Goal: Use online tool/utility: Utilize a website feature to perform a specific function

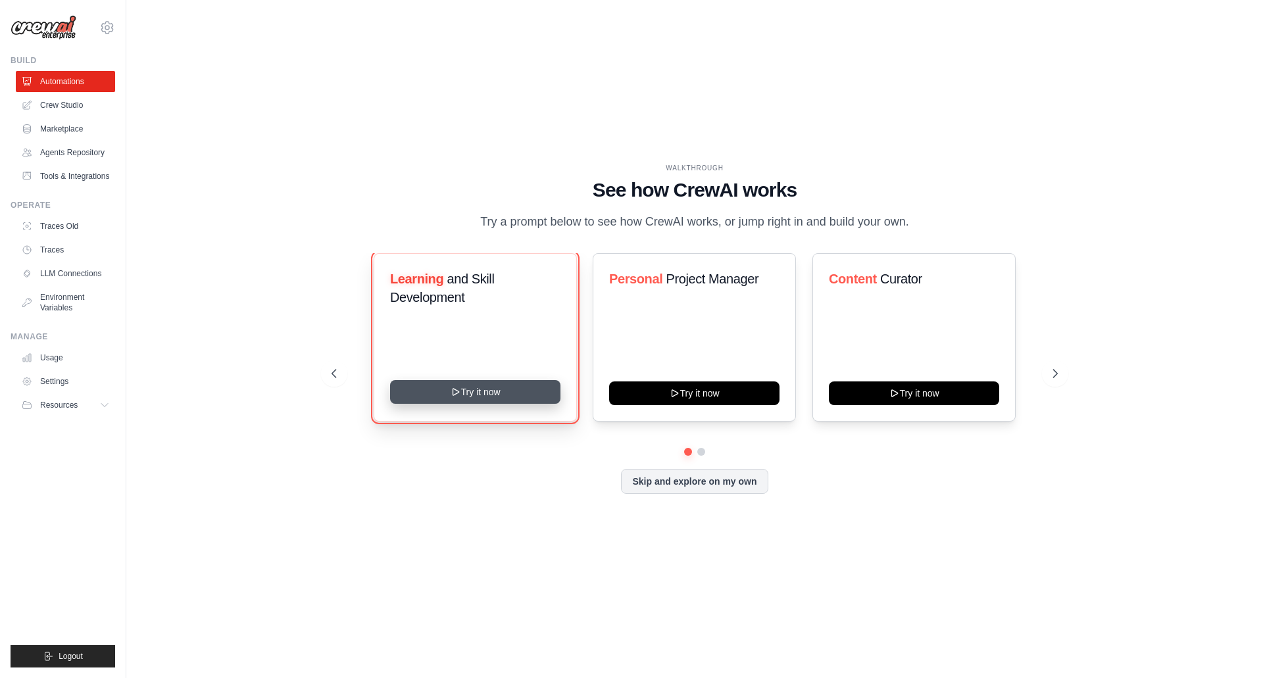
click at [470, 395] on button "Try it now" at bounding box center [475, 392] width 170 height 24
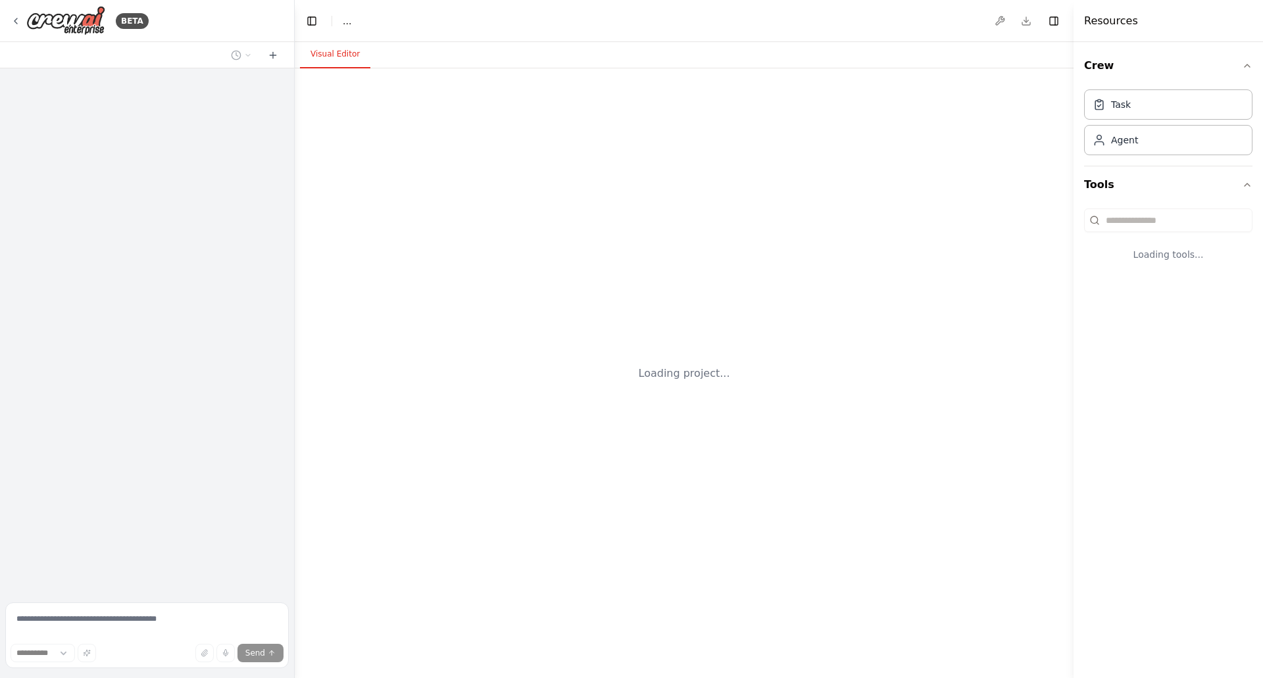
select select "****"
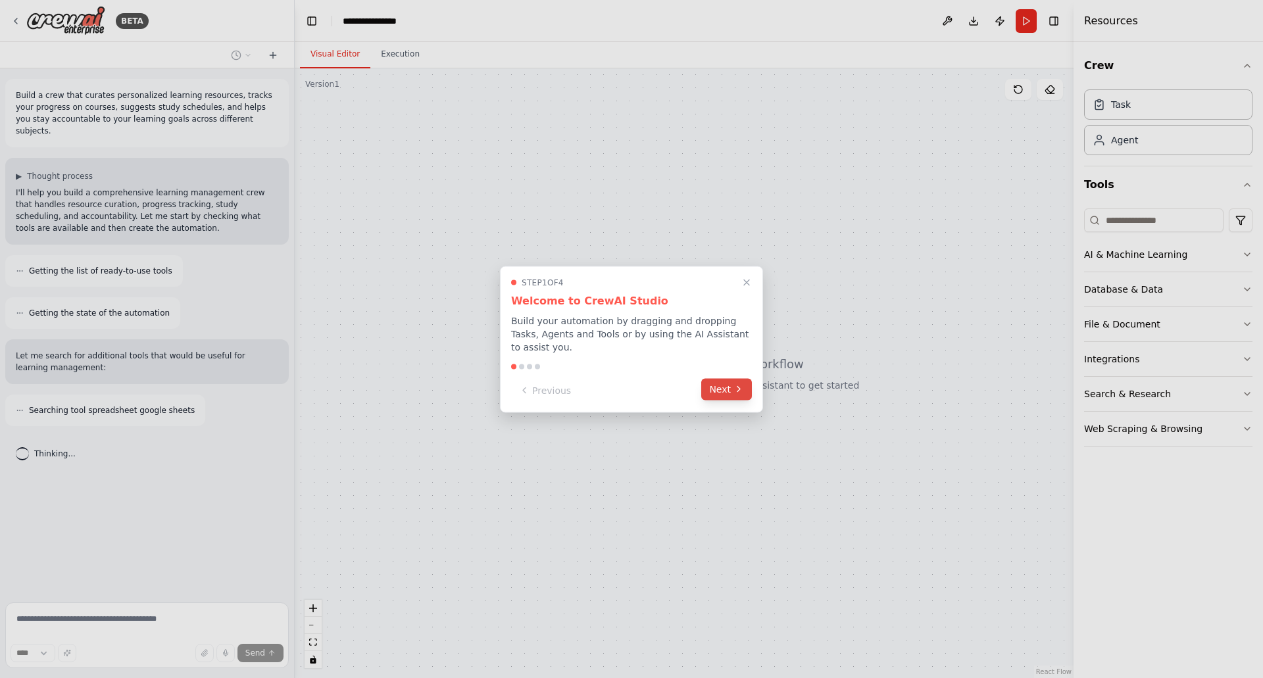
click at [730, 380] on button "Next" at bounding box center [726, 389] width 51 height 22
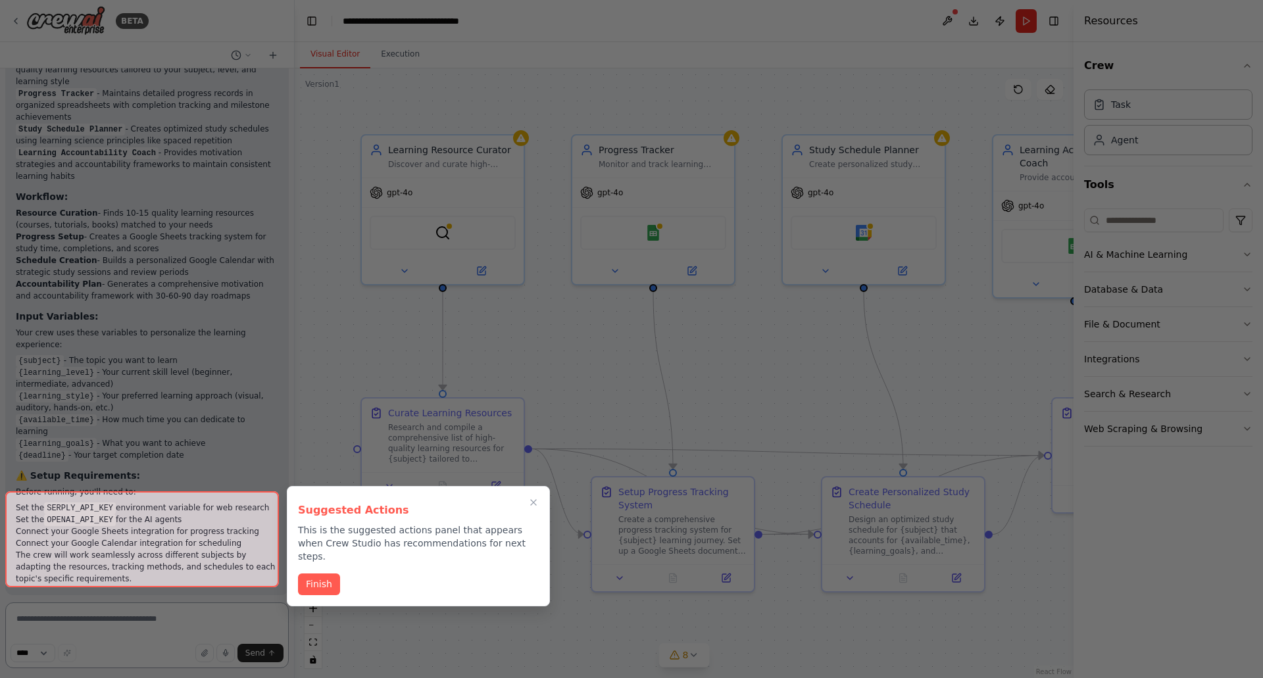
scroll to position [1162, 0]
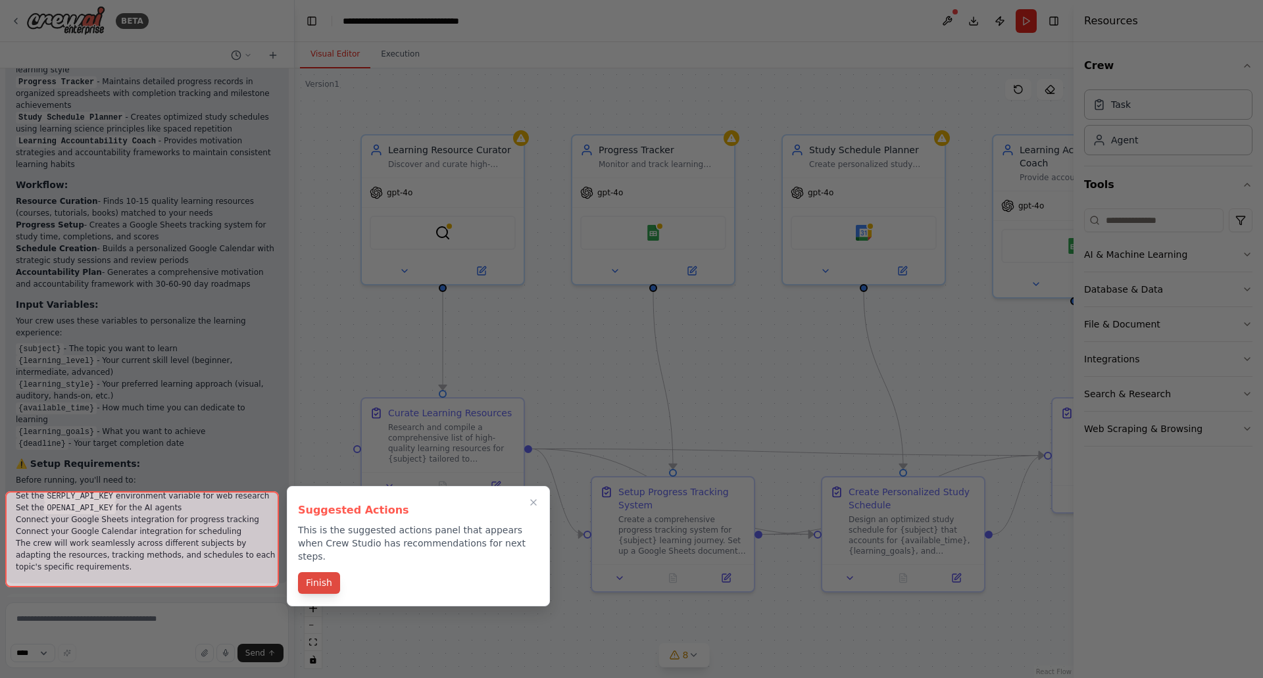
click at [330, 574] on button "Finish" at bounding box center [319, 583] width 42 height 22
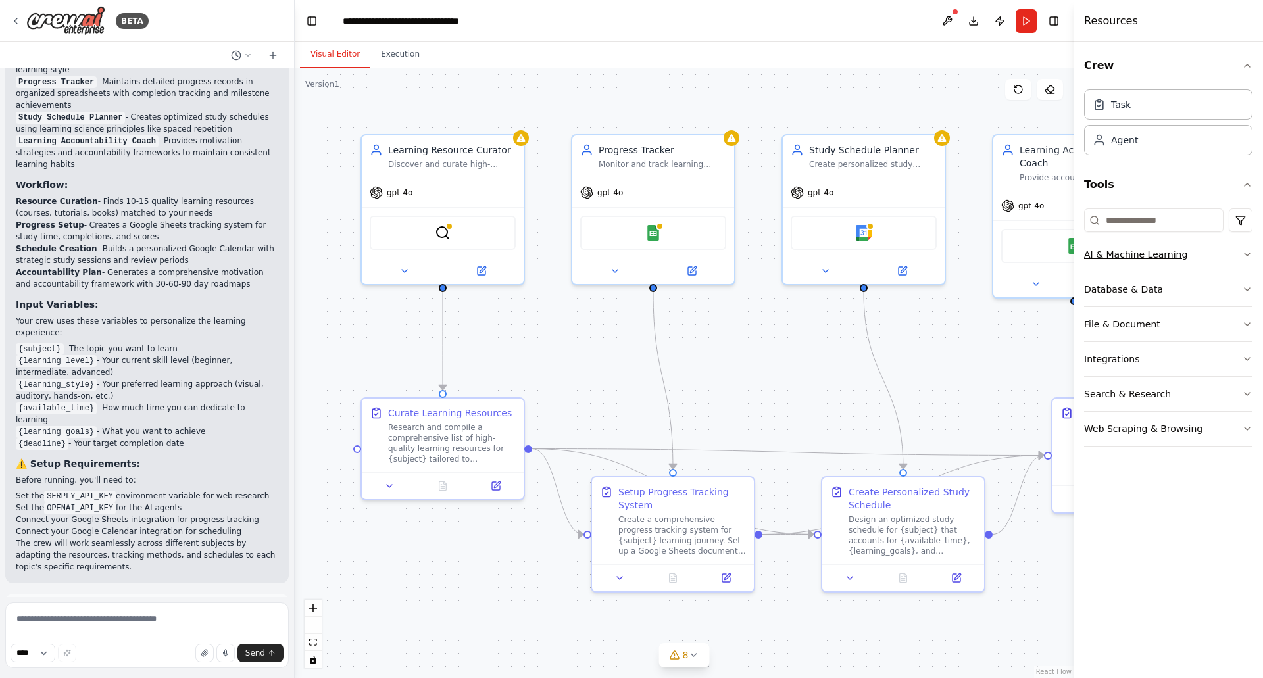
click at [1162, 257] on div "AI & Machine Learning" at bounding box center [1135, 254] width 103 height 13
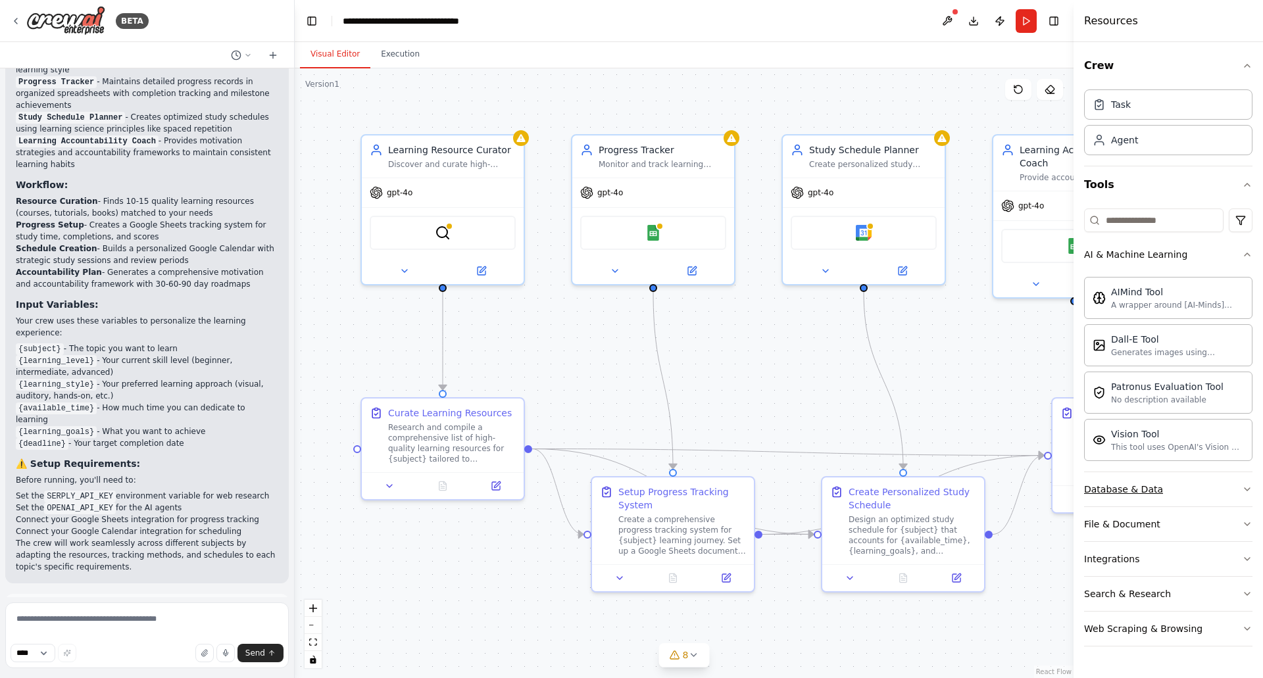
click at [1147, 495] on div "Database & Data" at bounding box center [1123, 489] width 79 height 13
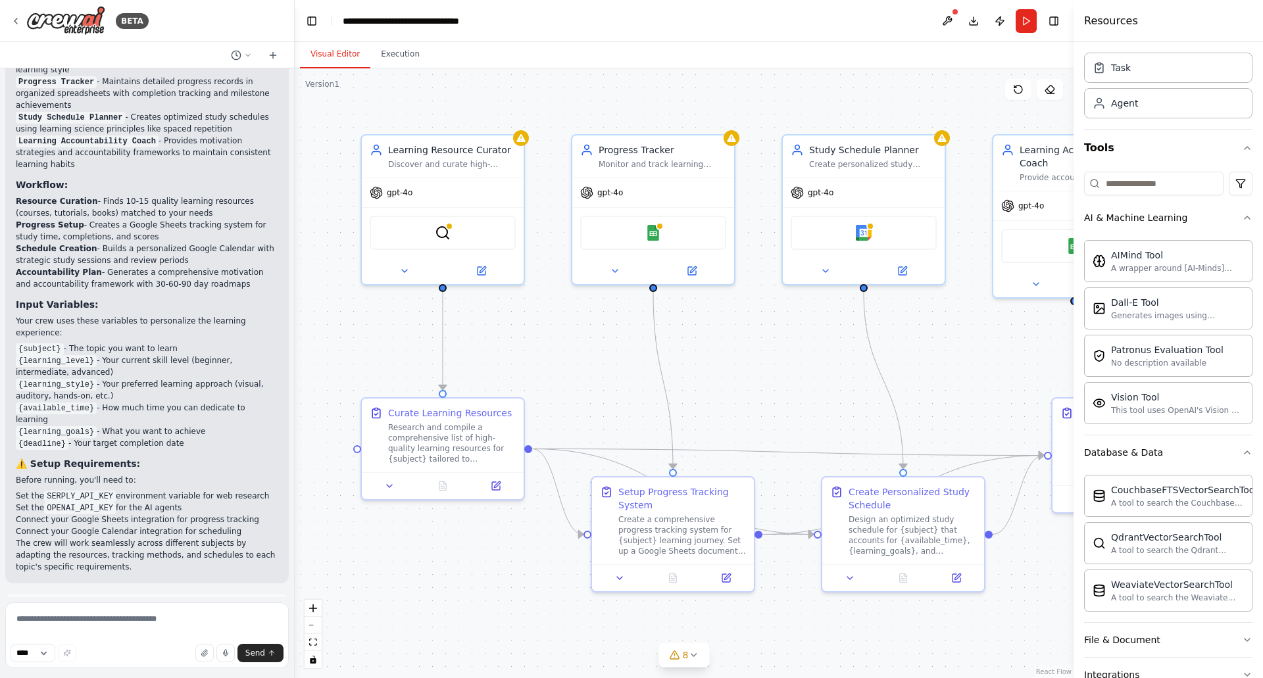
scroll to position [142, 0]
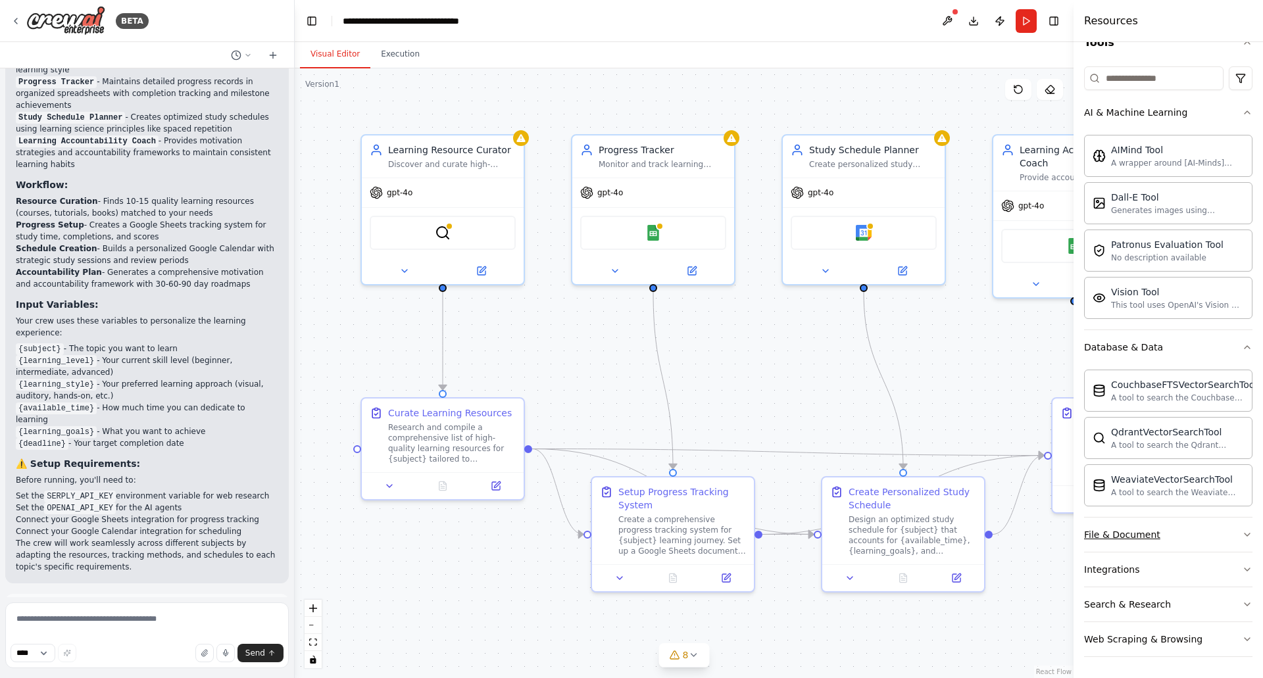
click at [1131, 539] on div "File & Document" at bounding box center [1122, 534] width 76 height 13
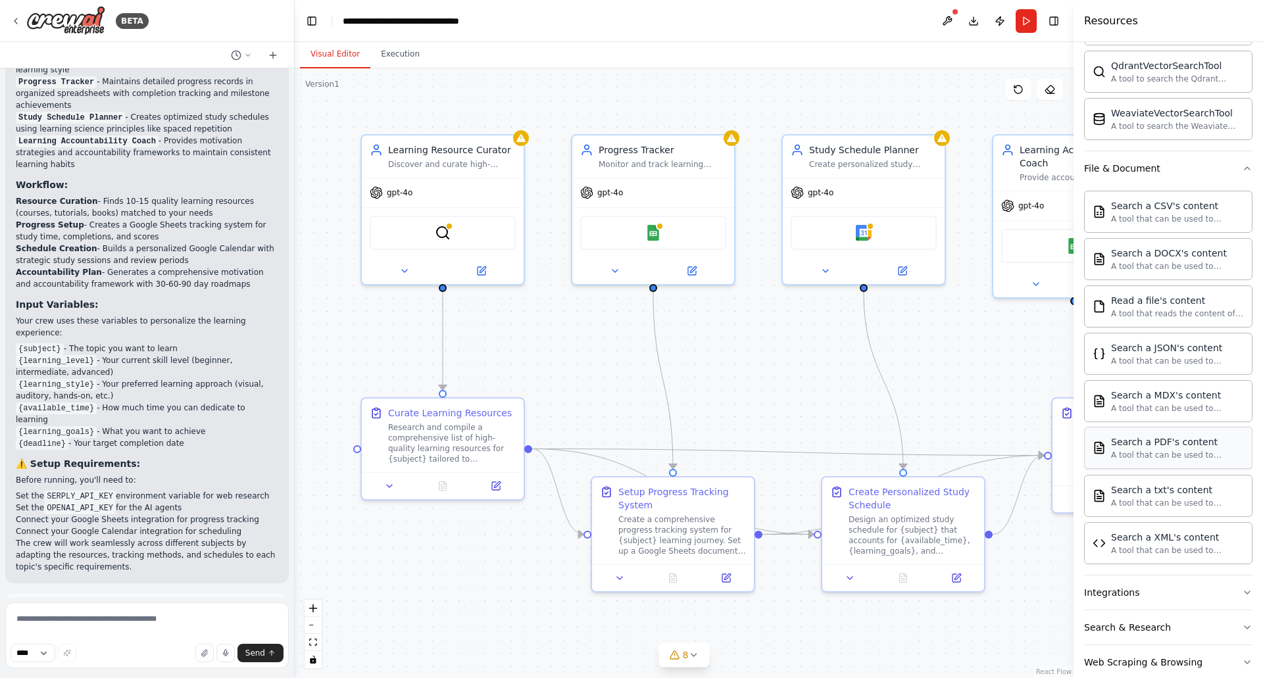
scroll to position [531, 0]
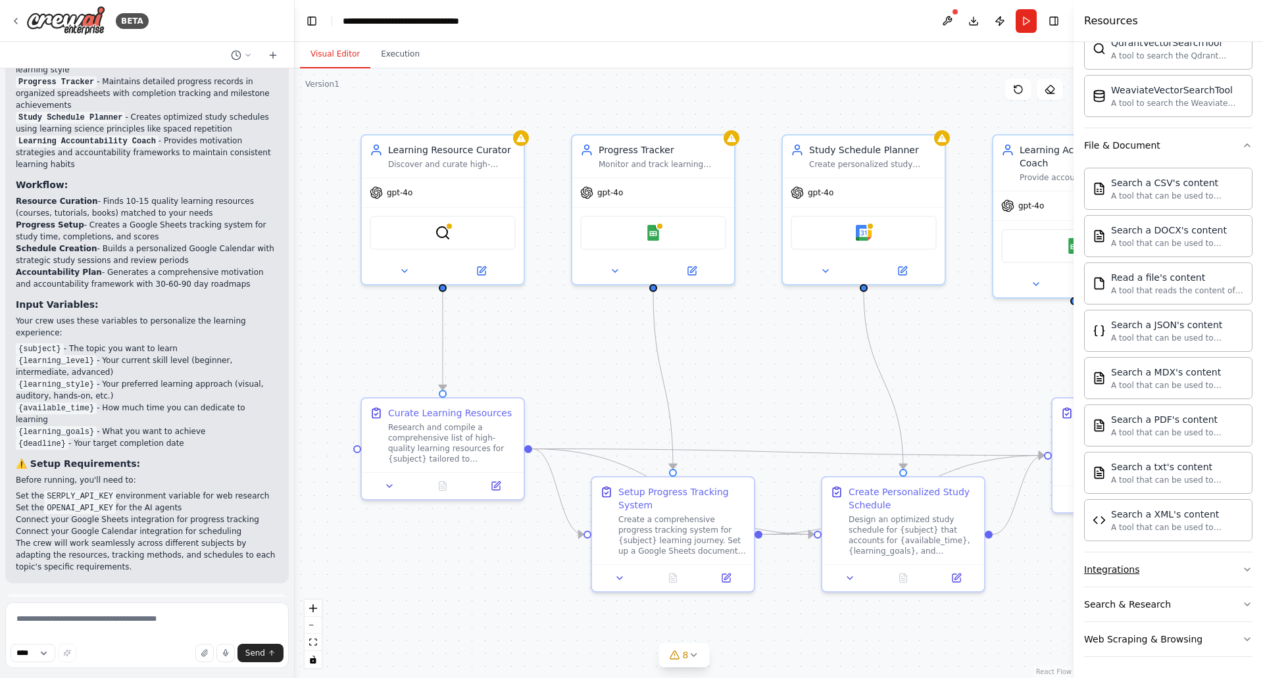
click at [1137, 571] on button "Integrations" at bounding box center [1168, 570] width 168 height 34
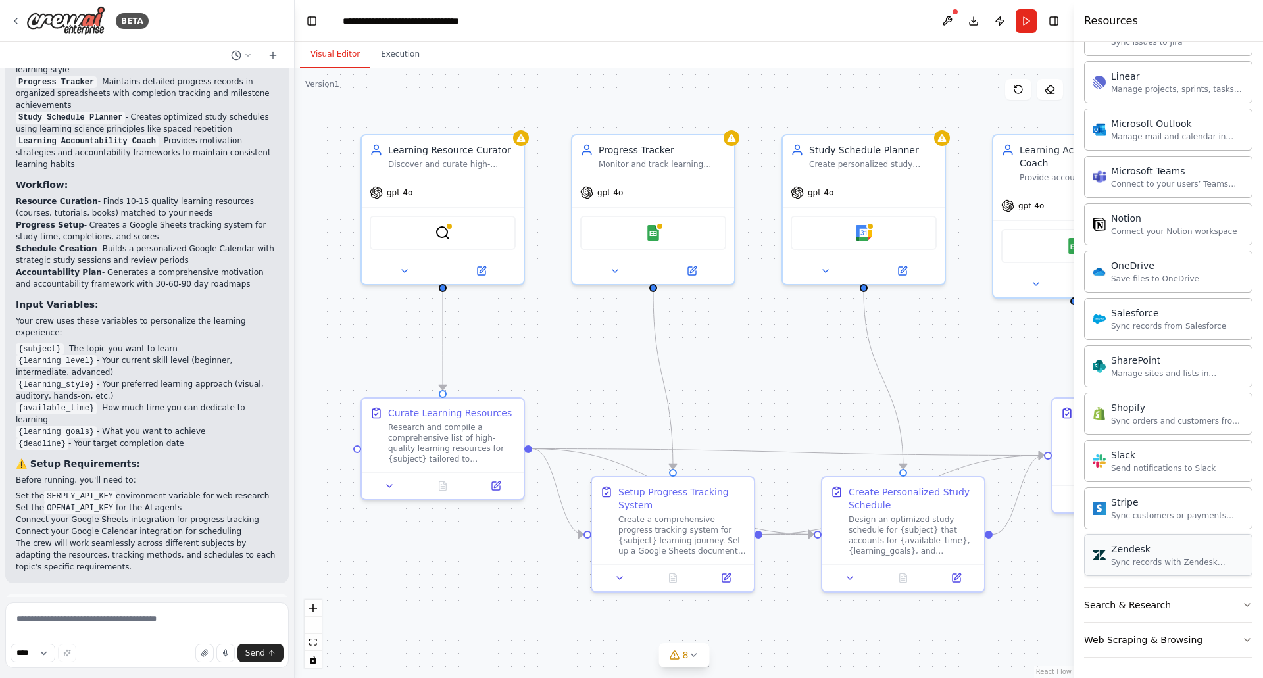
scroll to position [1584, 0]
click at [1123, 608] on div "Search & Research" at bounding box center [1127, 604] width 87 height 13
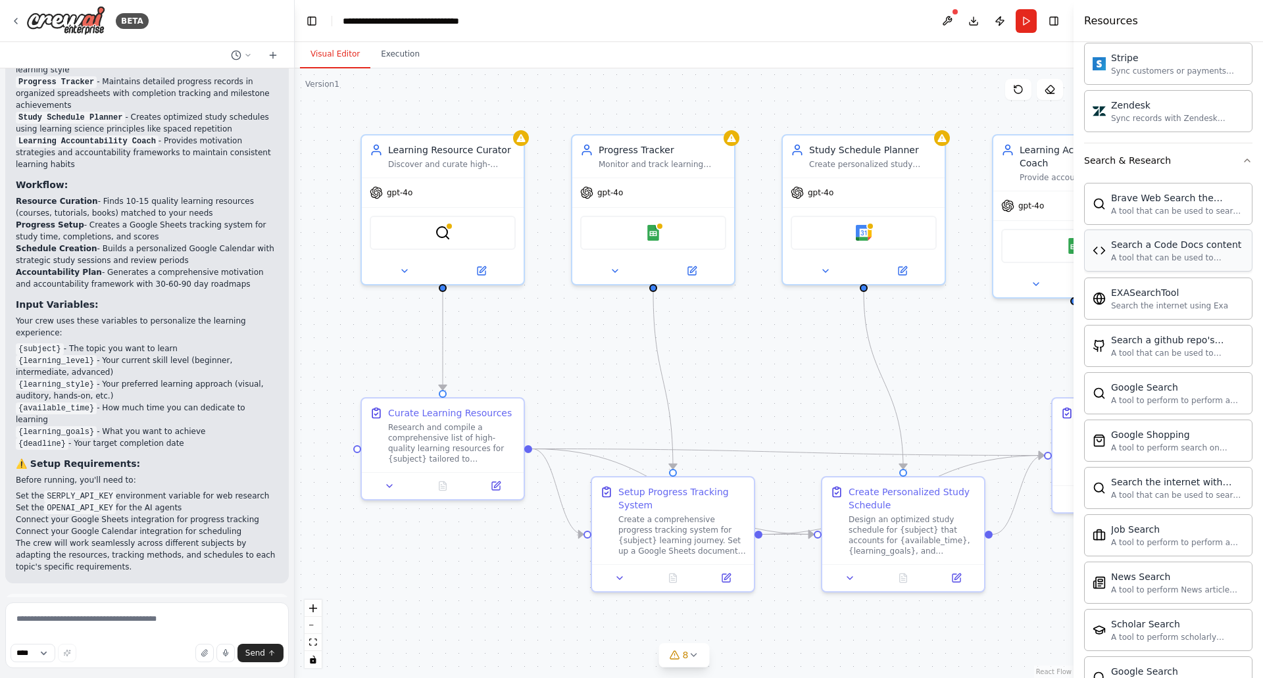
scroll to position [2044, 0]
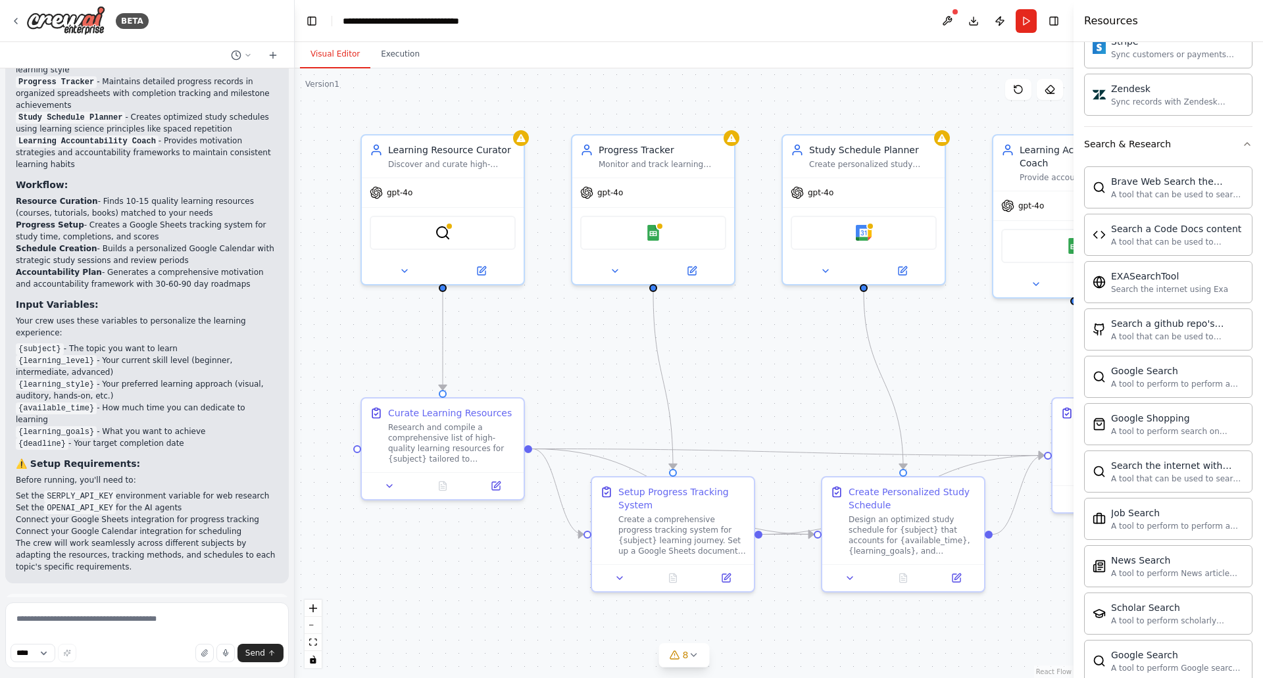
click at [997, 331] on div ".deletable-edge-delete-btn { width: 20px; height: 20px; border: 0px solid #ffff…" at bounding box center [684, 373] width 779 height 610
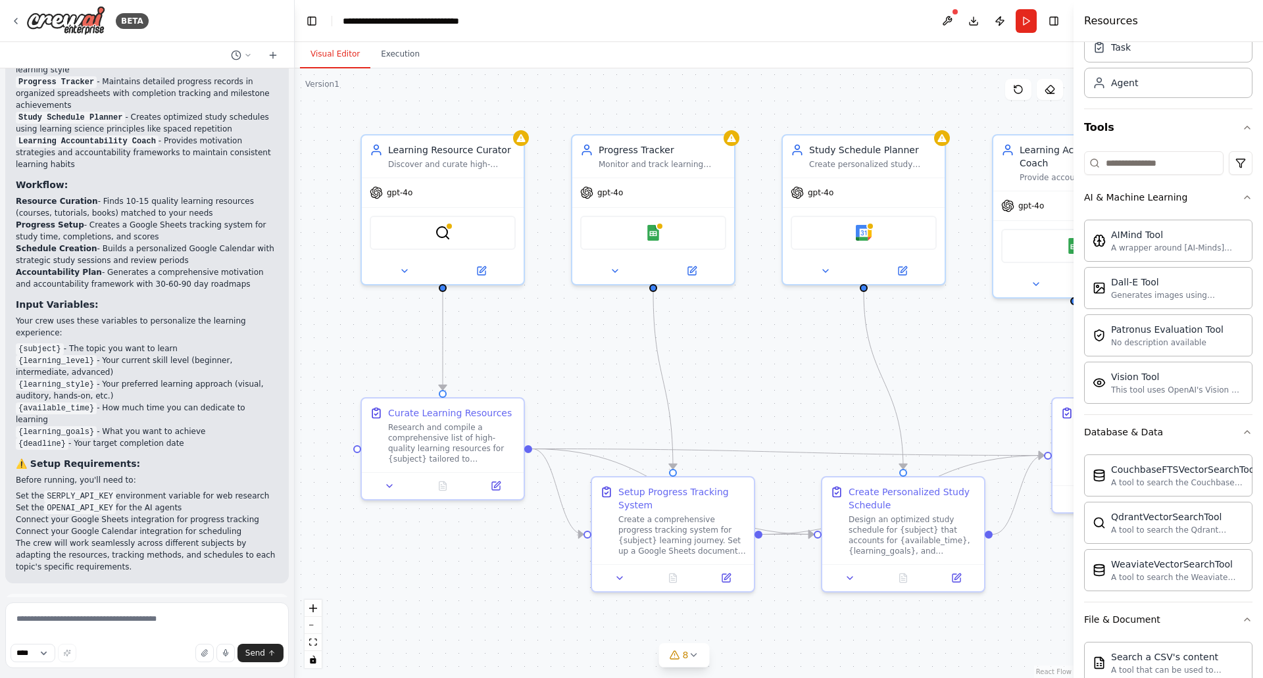
scroll to position [0, 0]
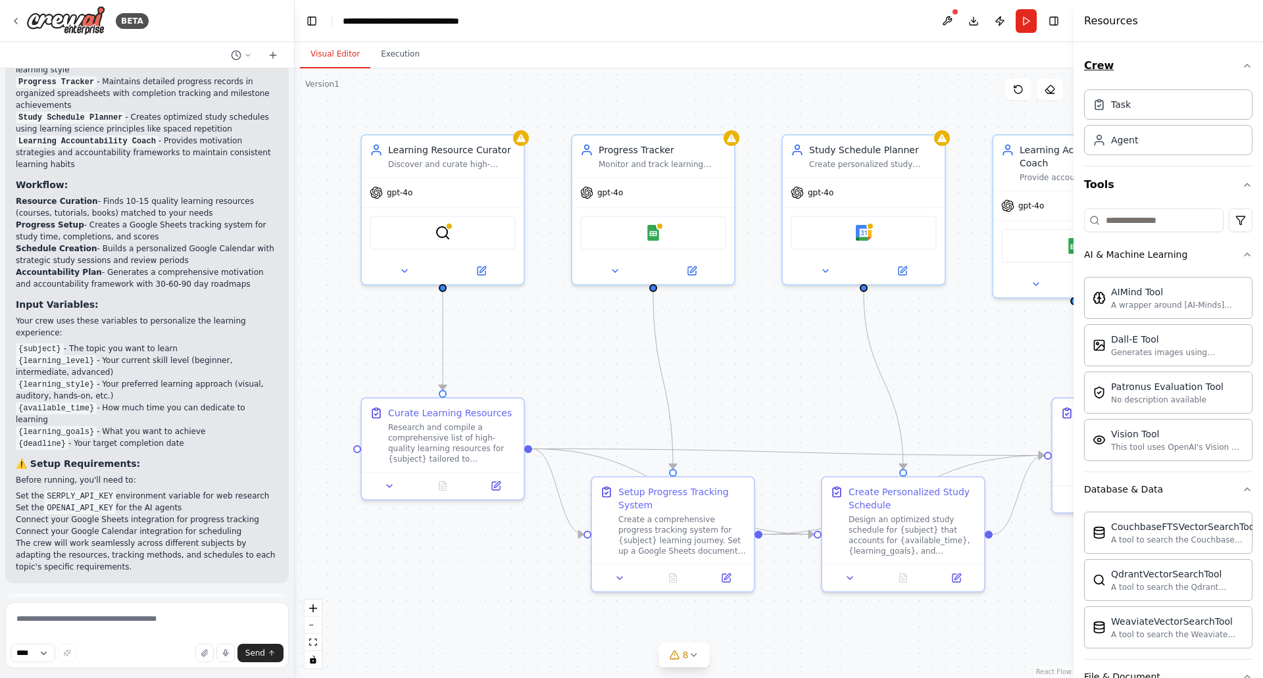
click at [1242, 66] on icon "button" at bounding box center [1247, 66] width 11 height 11
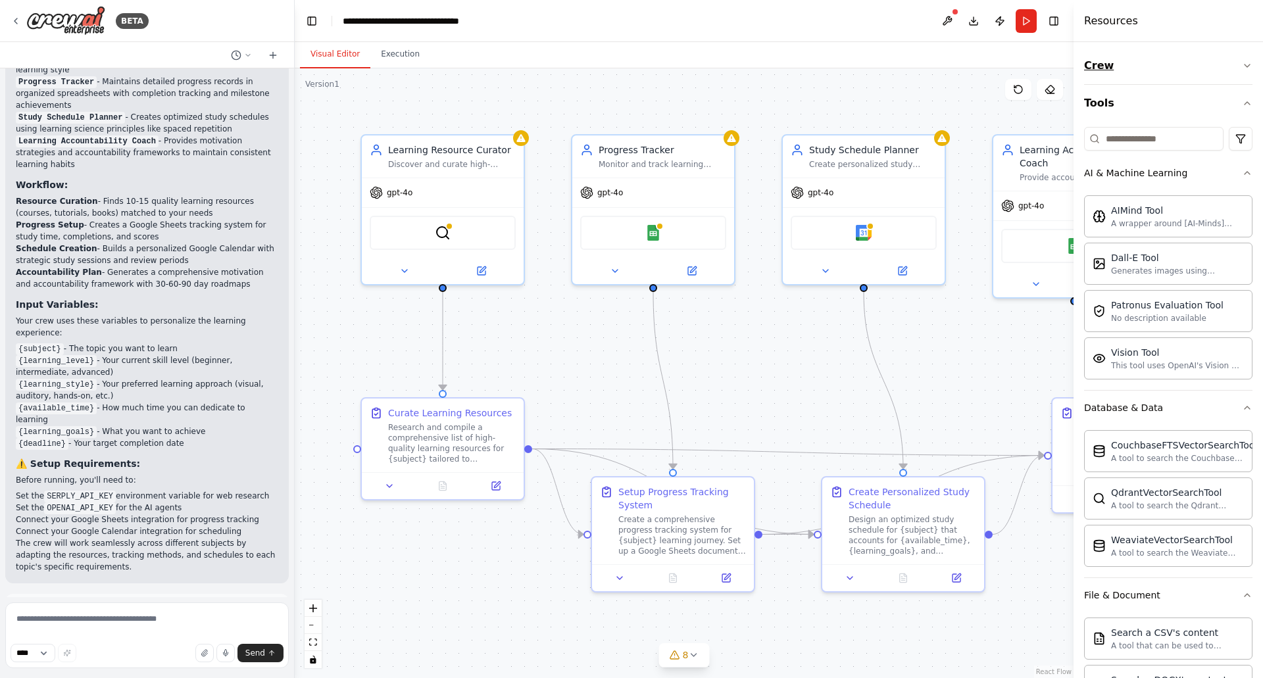
click at [1242, 64] on icon "button" at bounding box center [1247, 66] width 11 height 11
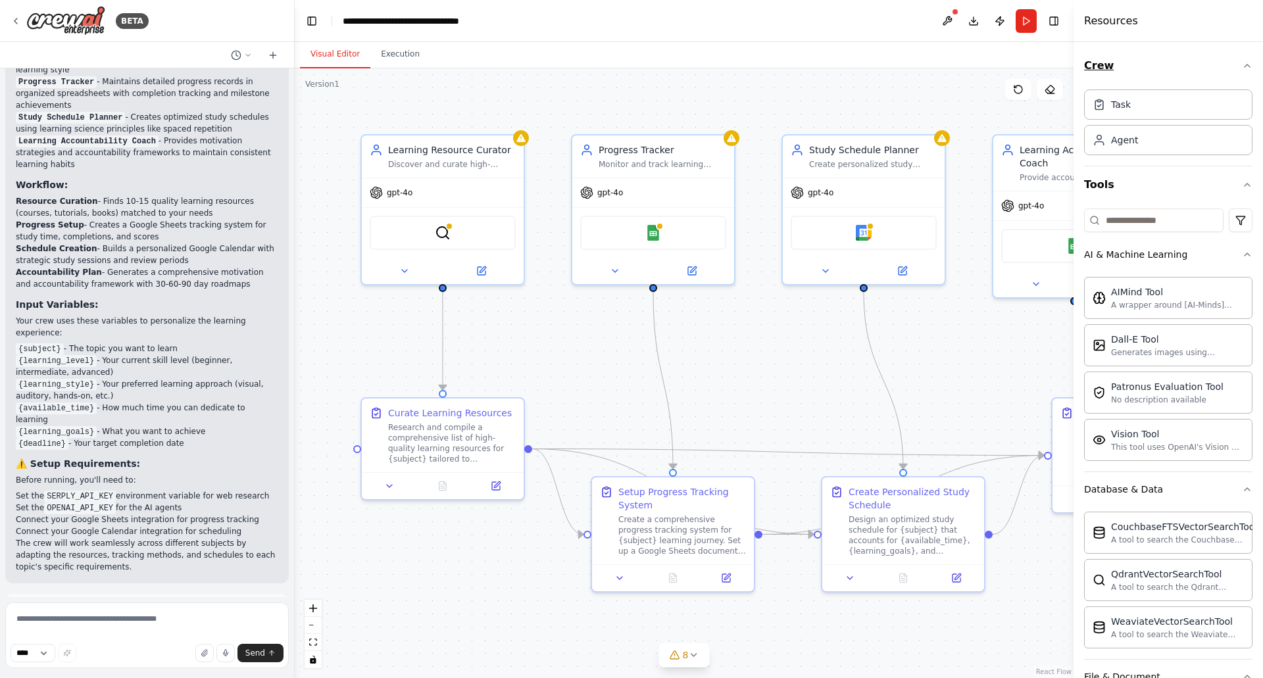
click at [1245, 64] on icon "button" at bounding box center [1247, 65] width 5 height 3
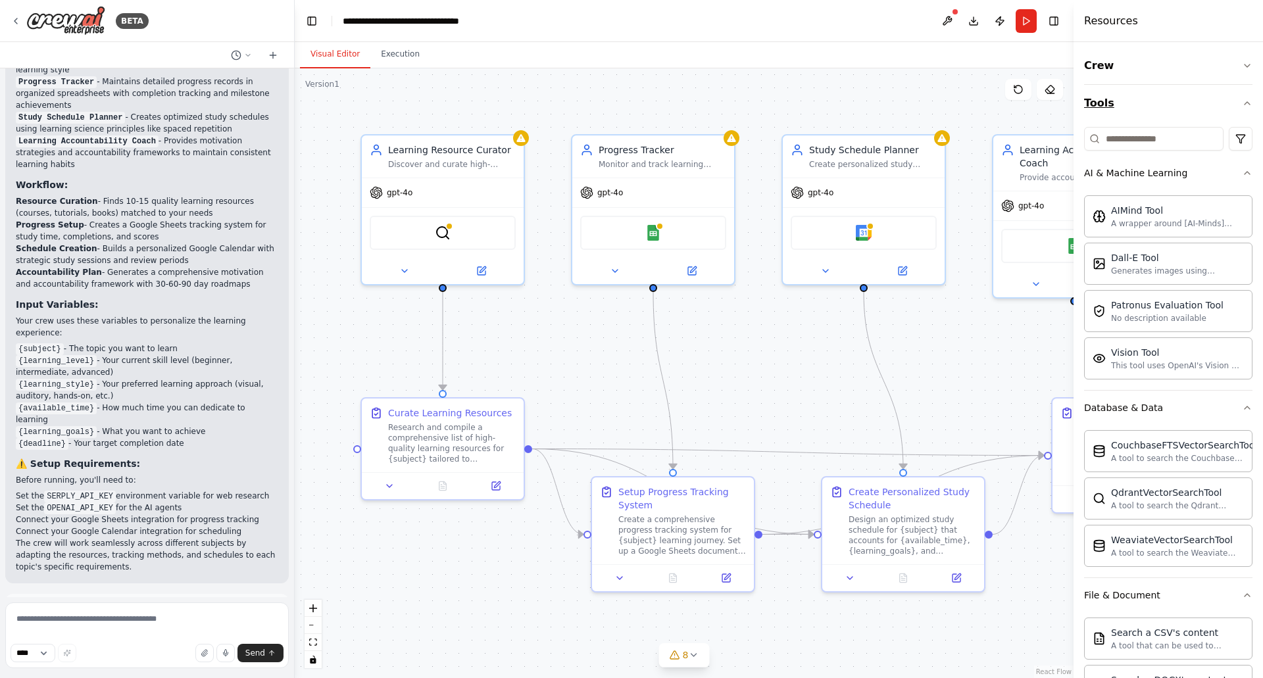
click at [1242, 98] on icon "button" at bounding box center [1247, 103] width 11 height 11
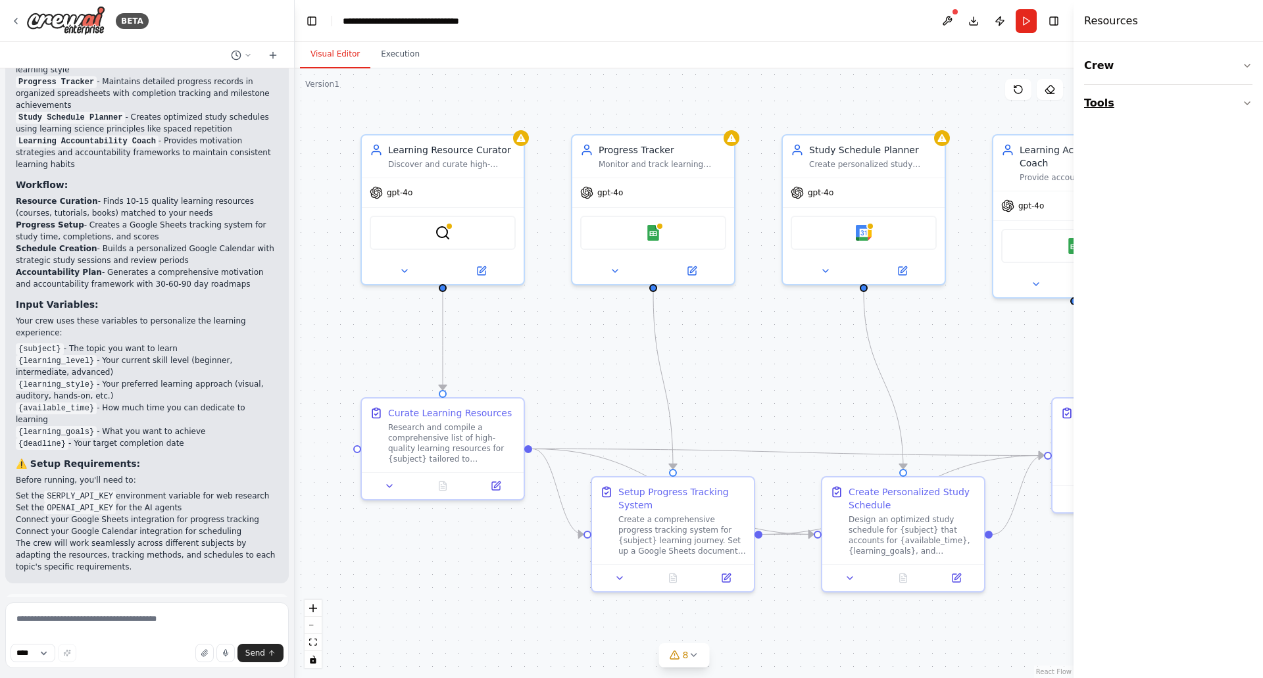
click at [1245, 109] on button "Tools" at bounding box center [1168, 103] width 168 height 37
click at [961, 355] on div ".deletable-edge-delete-btn { width: 20px; height: 20px; border: 0px solid #ffff…" at bounding box center [684, 373] width 779 height 610
click at [157, 664] on span "Run Automation" at bounding box center [153, 669] width 64 height 11
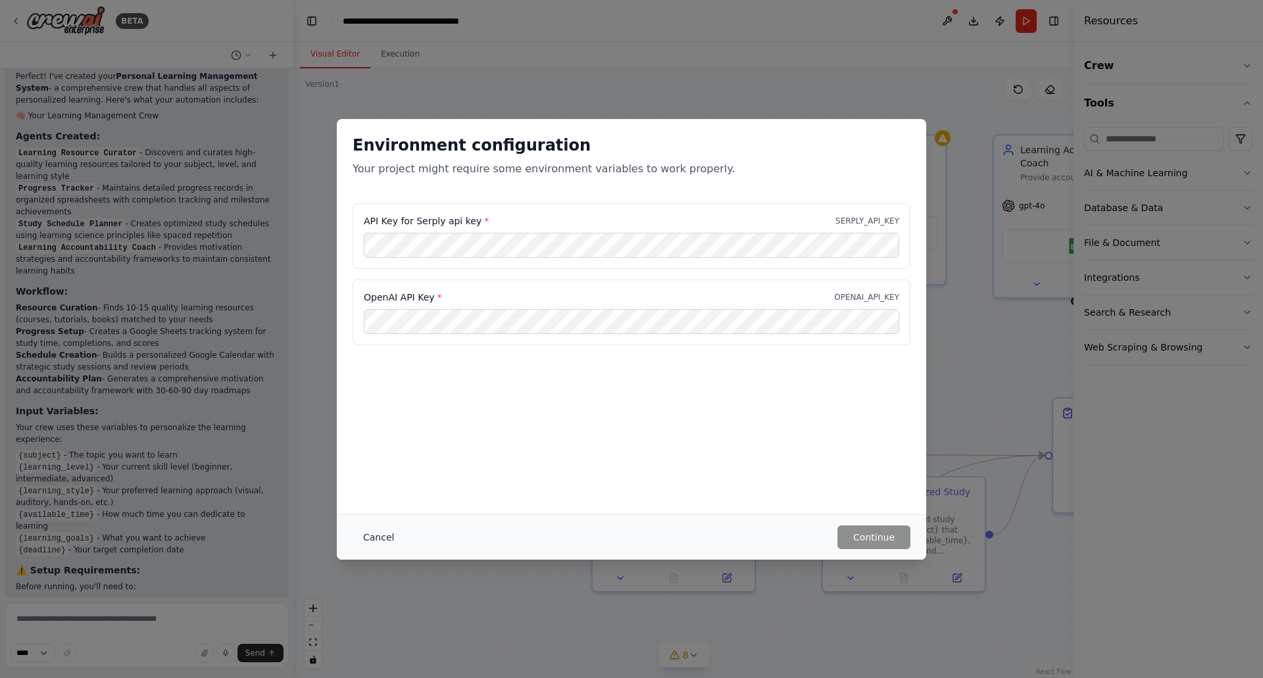
click at [376, 538] on button "Cancel" at bounding box center [379, 538] width 52 height 24
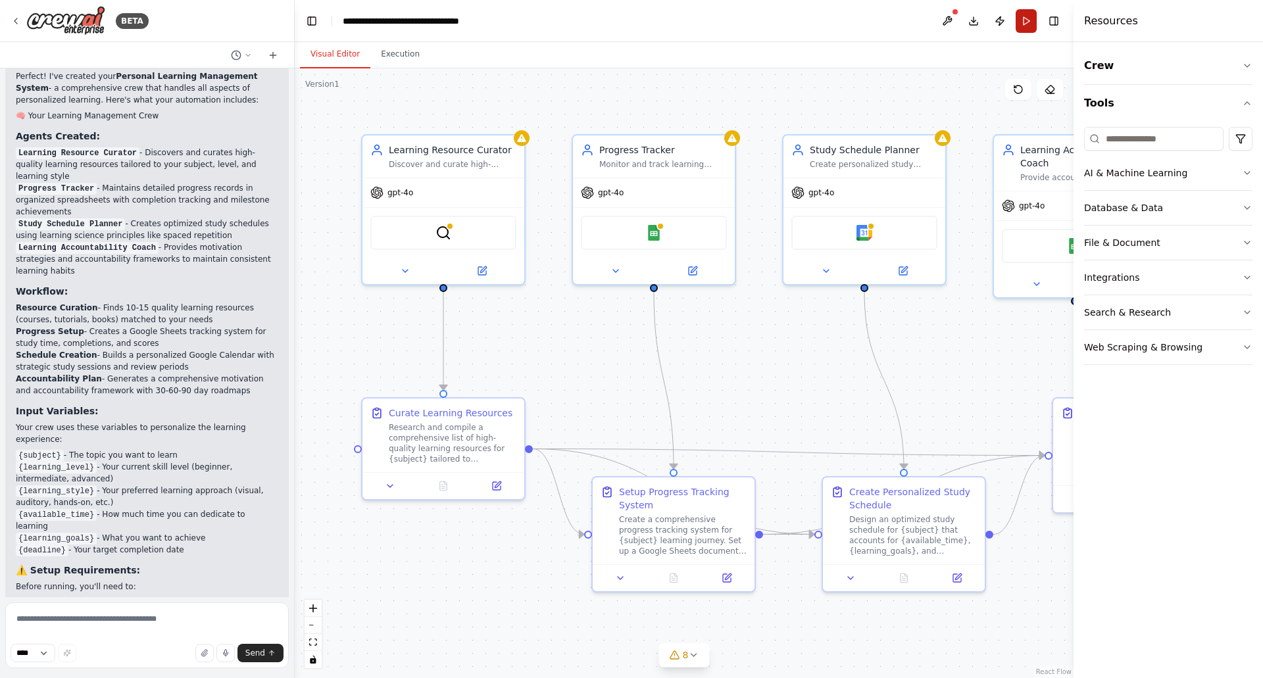
click at [1024, 25] on button "Run" at bounding box center [1026, 21] width 21 height 24
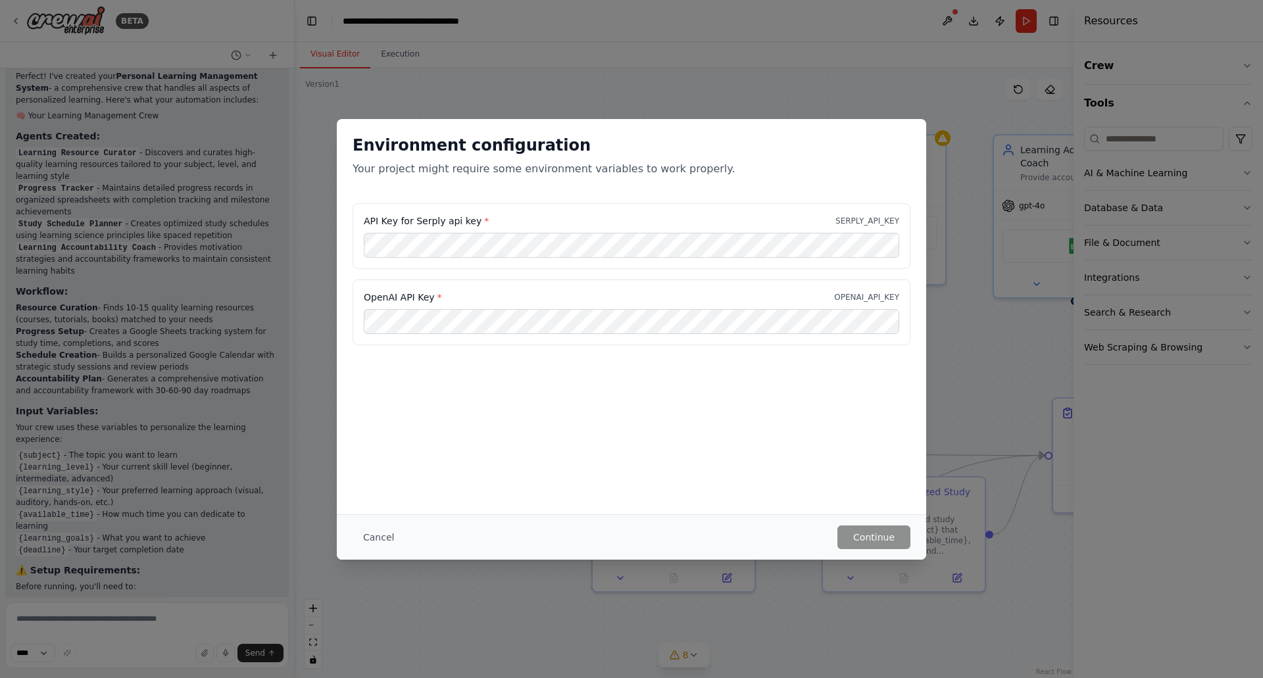
click at [860, 14] on div "Environment configuration Your project might require some environment variables…" at bounding box center [631, 339] width 1263 height 678
click at [362, 538] on button "Cancel" at bounding box center [379, 538] width 52 height 24
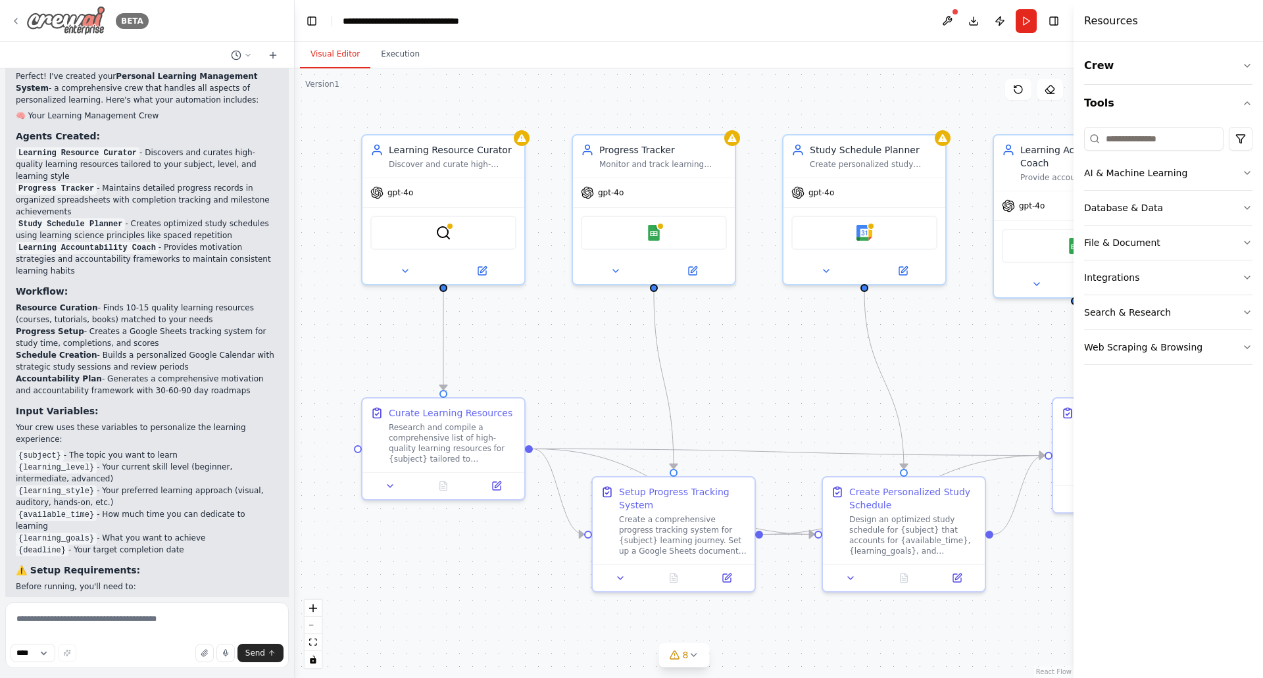
click at [24, 22] on div "BETA" at bounding box center [80, 21] width 138 height 30
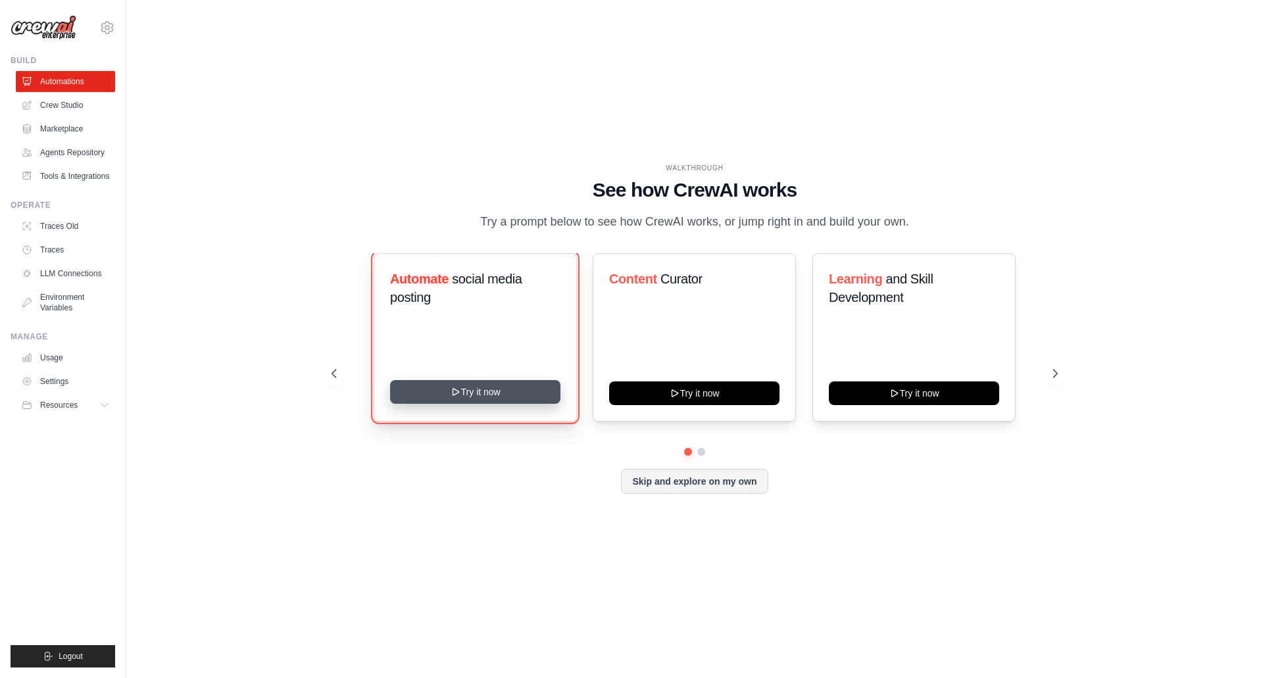
click at [498, 397] on button "Try it now" at bounding box center [475, 392] width 170 height 24
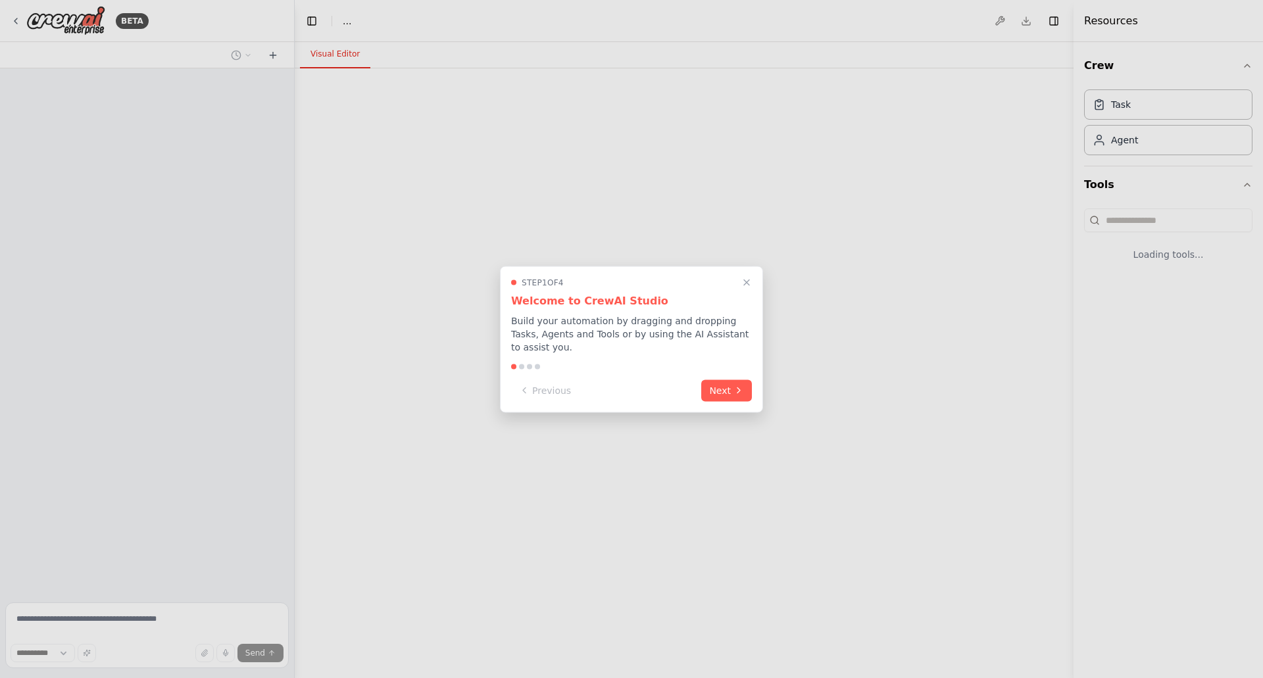
select select "****"
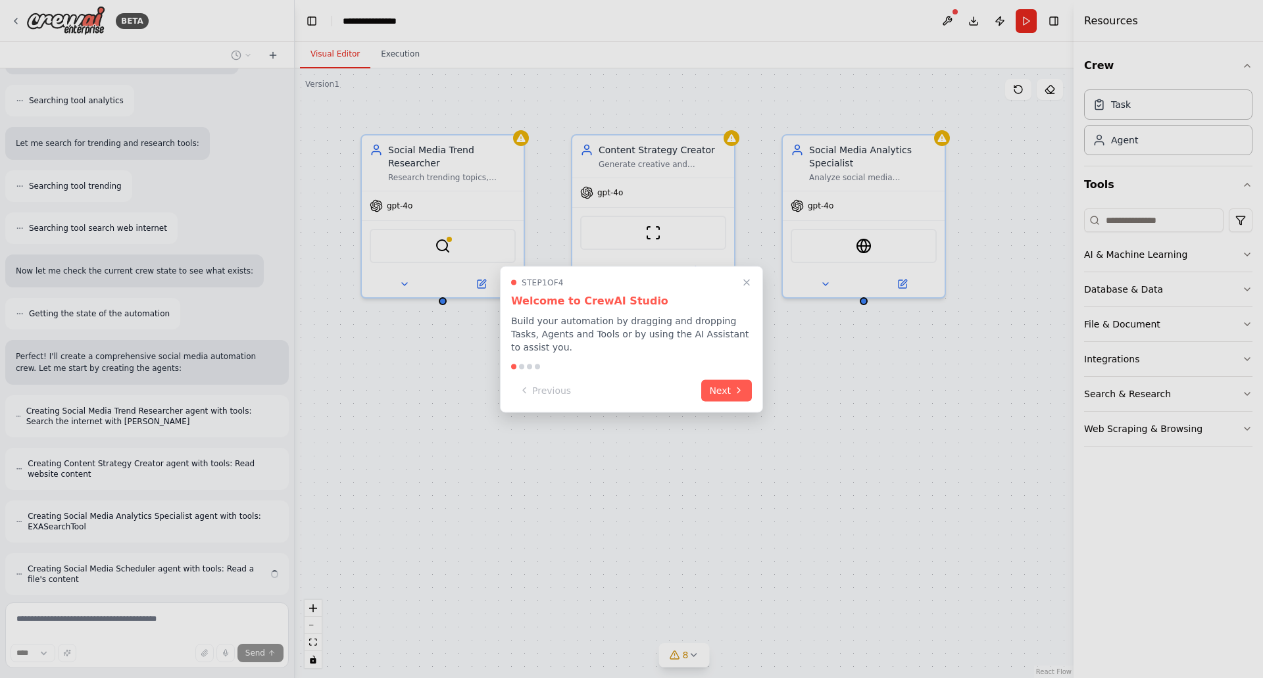
scroll to position [382, 0]
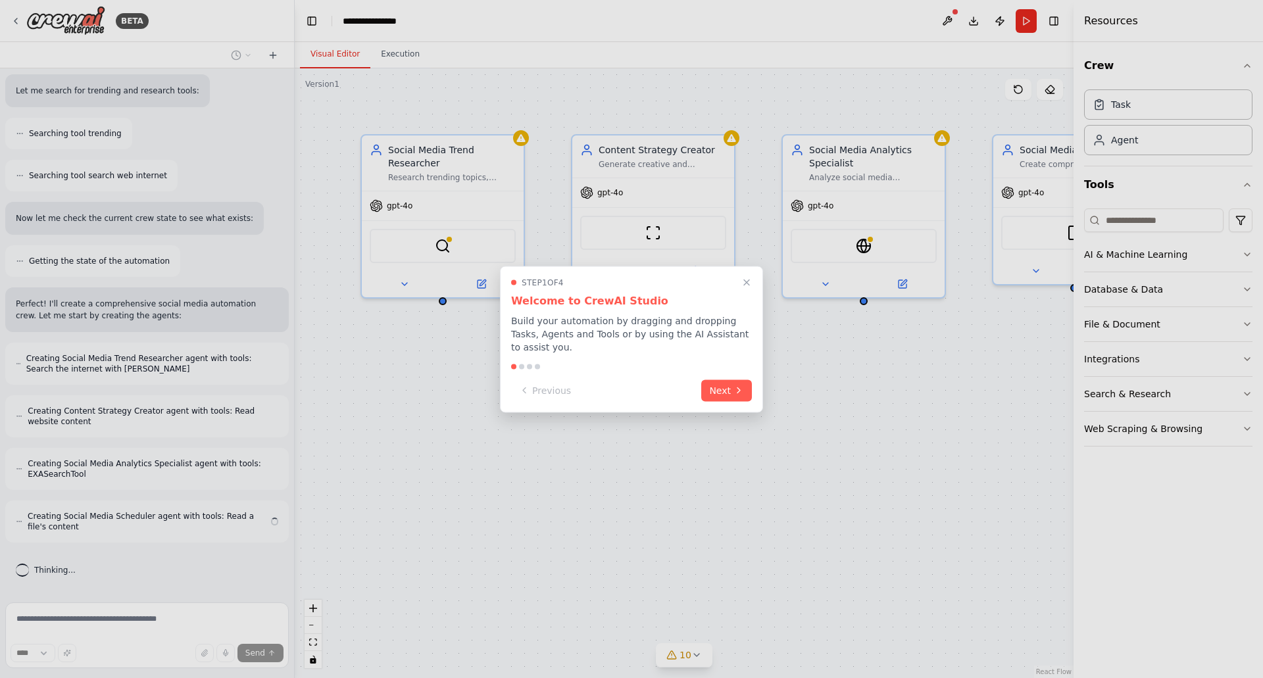
click at [524, 364] on div at bounding box center [631, 366] width 241 height 5
click at [522, 364] on div at bounding box center [521, 366] width 5 height 5
click at [725, 382] on button "Next" at bounding box center [726, 389] width 51 height 22
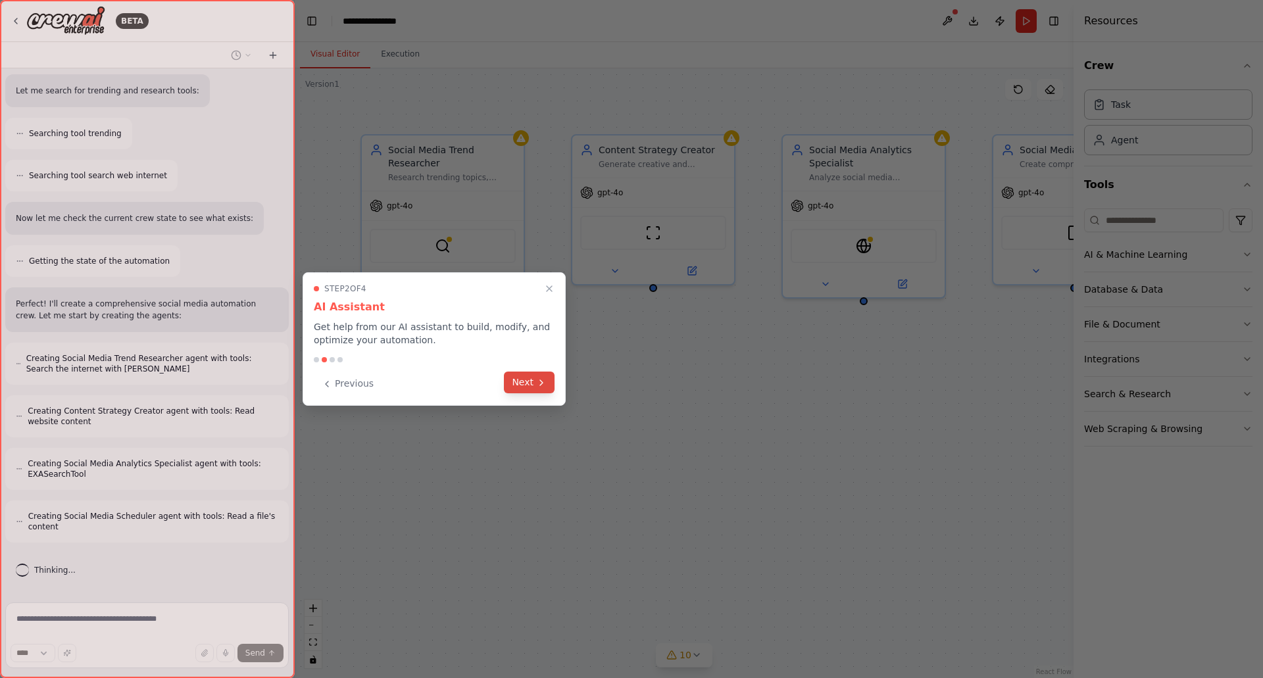
click at [534, 380] on button "Next" at bounding box center [529, 383] width 51 height 22
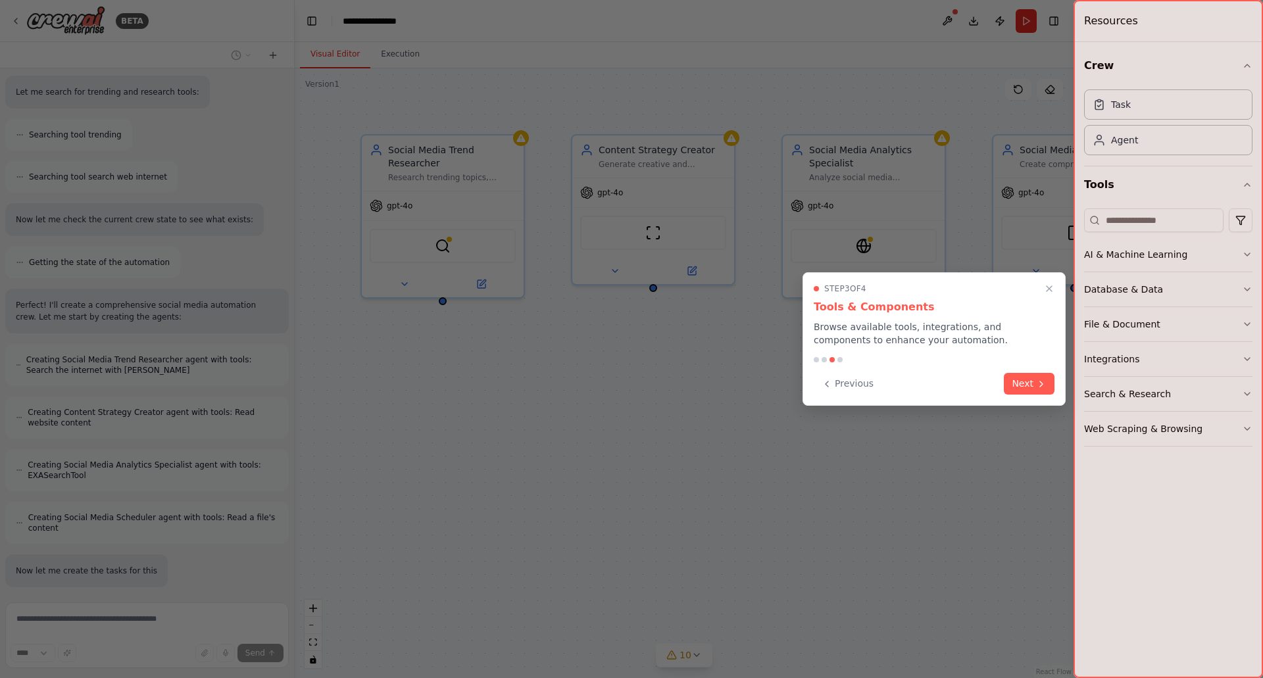
scroll to position [468, 0]
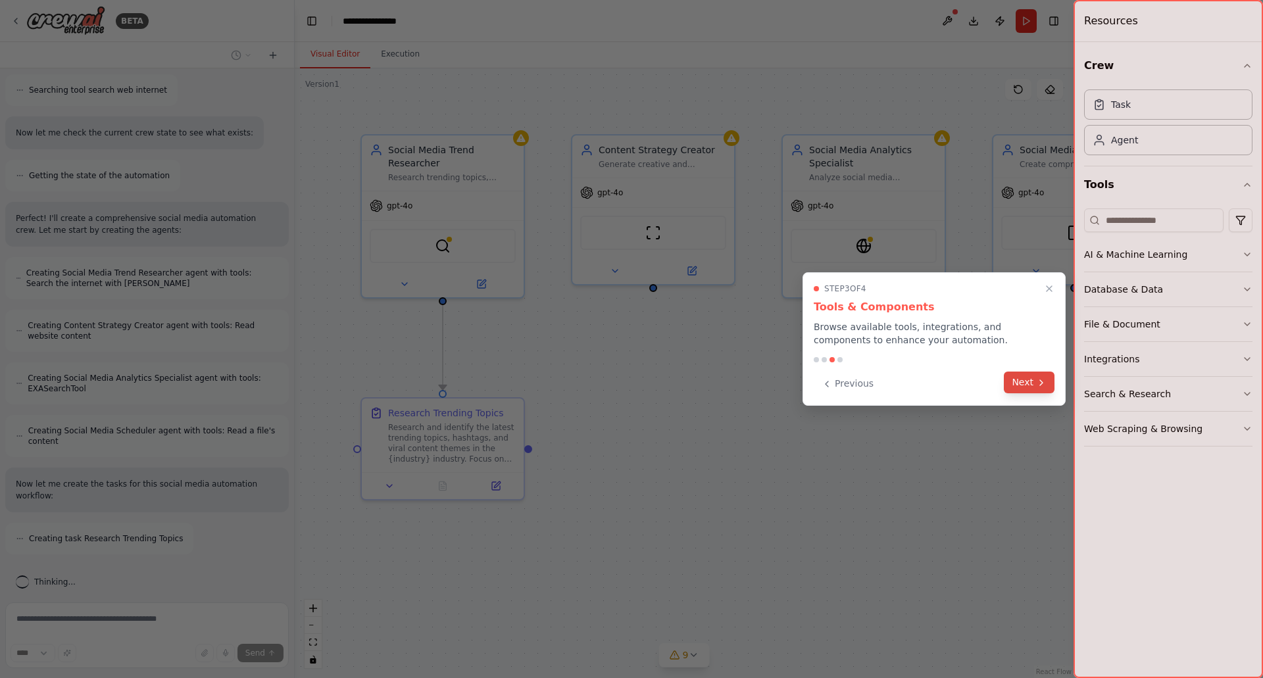
click at [1018, 382] on button "Next" at bounding box center [1029, 383] width 51 height 22
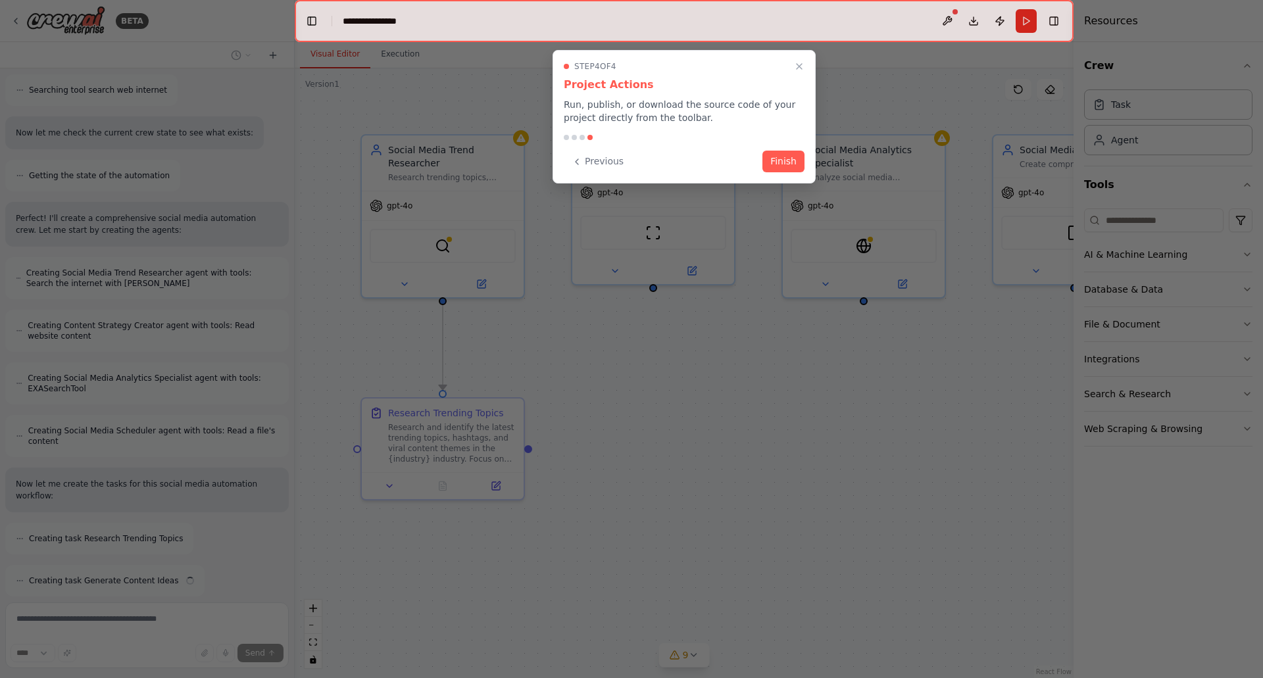
scroll to position [510, 0]
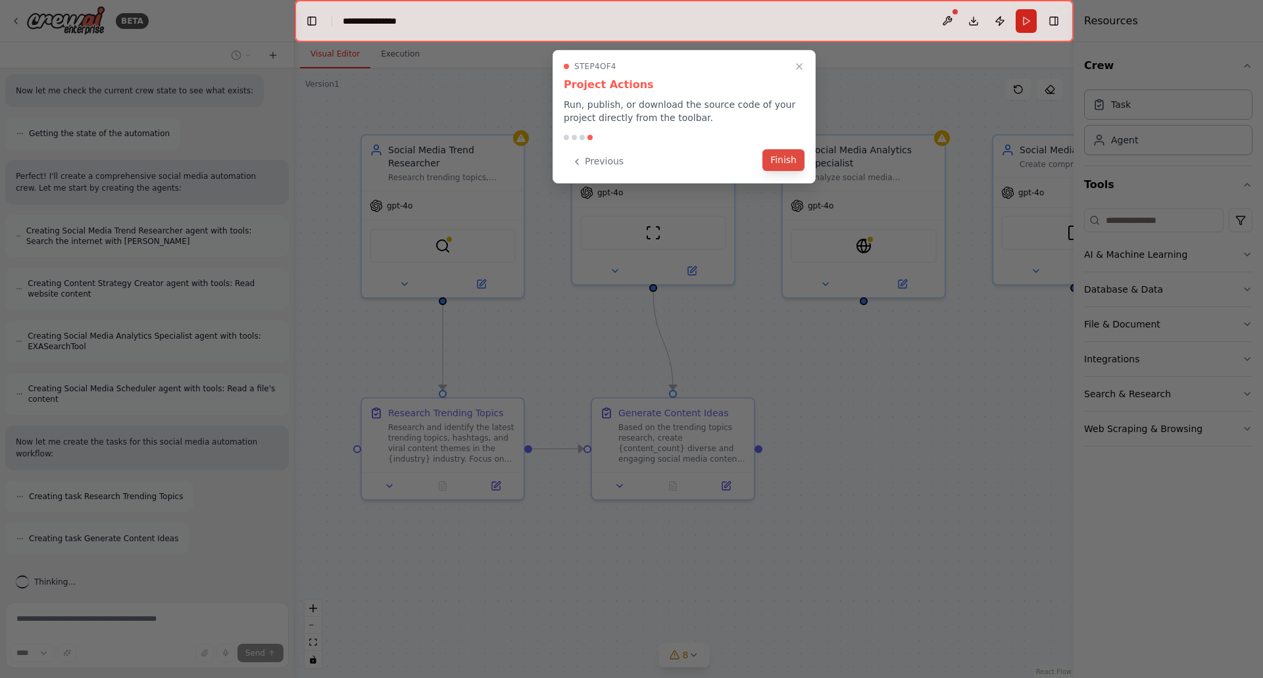
click at [787, 160] on button "Finish" at bounding box center [783, 160] width 42 height 22
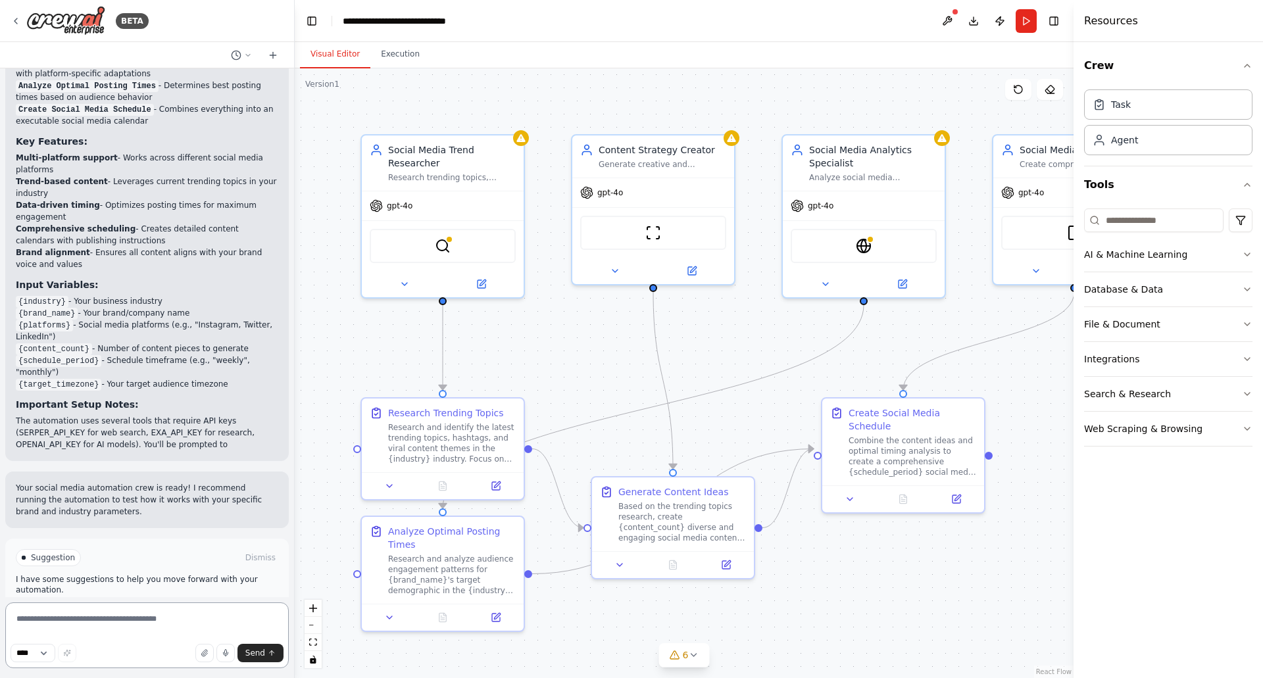
scroll to position [1528, 0]
